Goal: Information Seeking & Learning: Learn about a topic

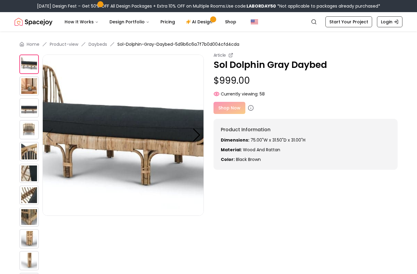
click at [23, 115] on img at bounding box center [28, 107] width 19 height 19
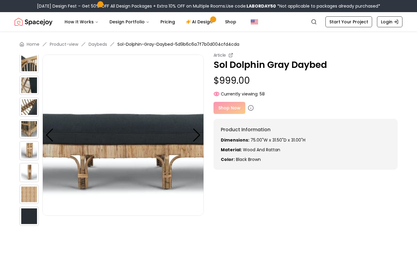
click at [28, 107] on img at bounding box center [28, 106] width 19 height 19
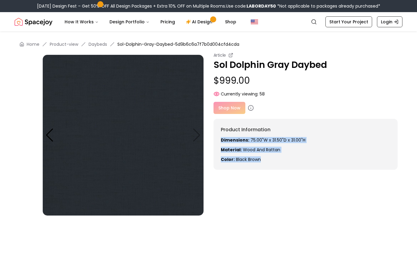
drag, startPoint x: 220, startPoint y: 134, endPoint x: 282, endPoint y: 157, distance: 66.1
click at [282, 157] on div "Product Information Dimensions: 75.00"W x 31.50"D x 31.00"H Material: Wood and …" at bounding box center [306, 144] width 184 height 51
copy div "Dimensions: 75.00"W x 31.50"D x 31.00"H Material: Wood and Rattan Color: black …"
click at [49, 140] on div at bounding box center [50, 135] width 8 height 13
